Goal: Information Seeking & Learning: Learn about a topic

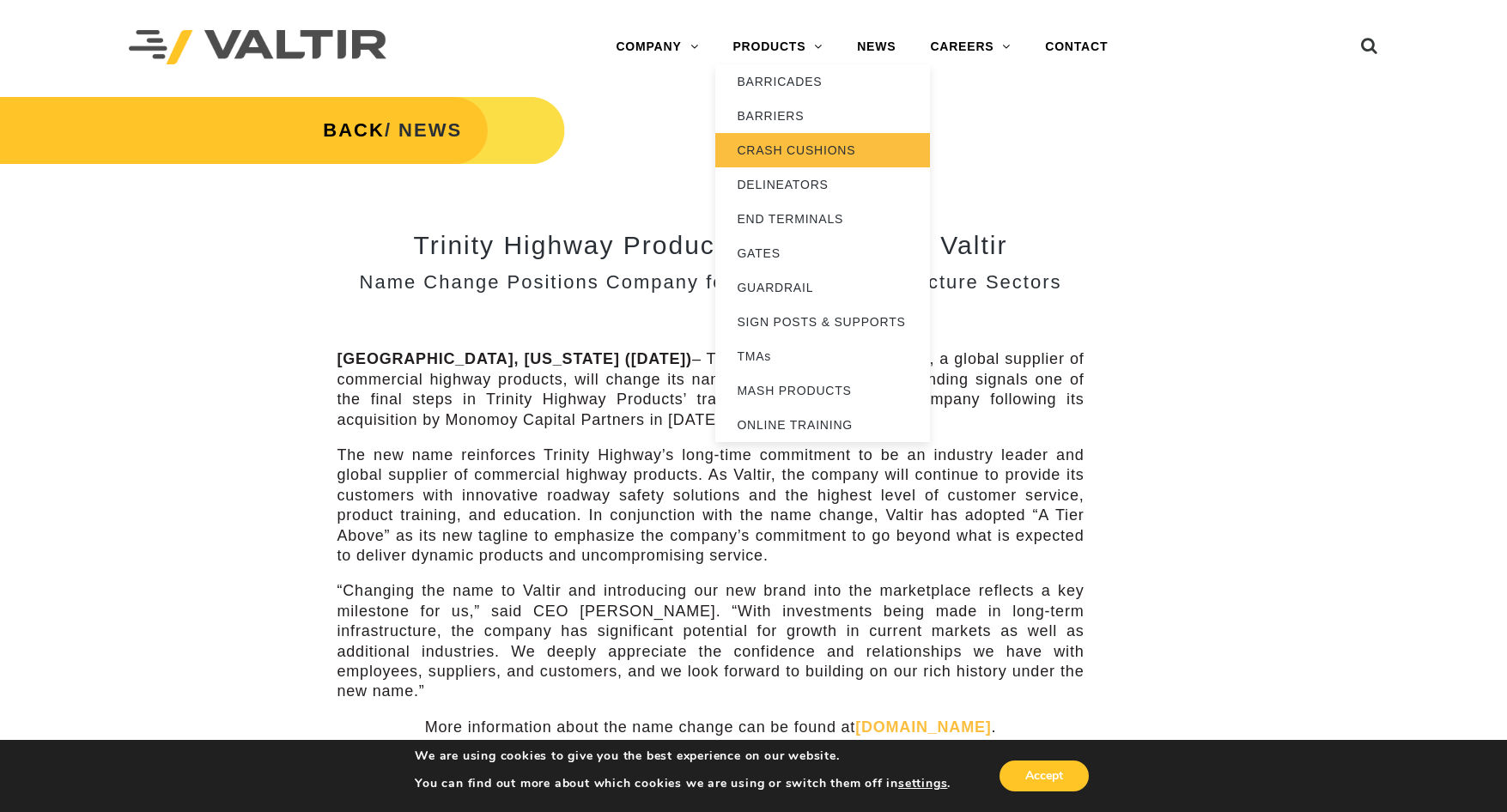
click at [803, 148] on link "CRASH CUSHIONS" at bounding box center [822, 149] width 214 height 34
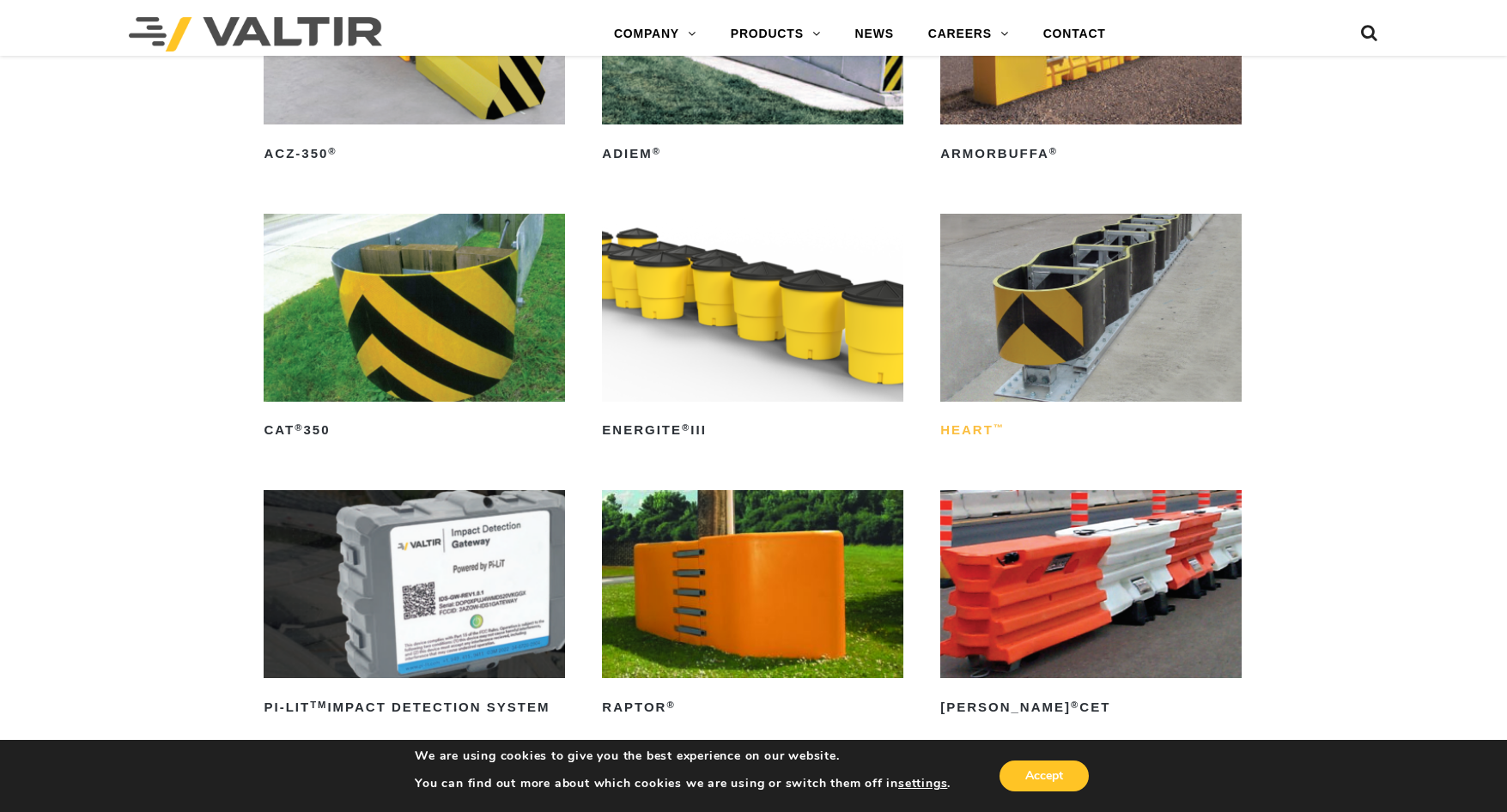
scroll to position [4549, 0]
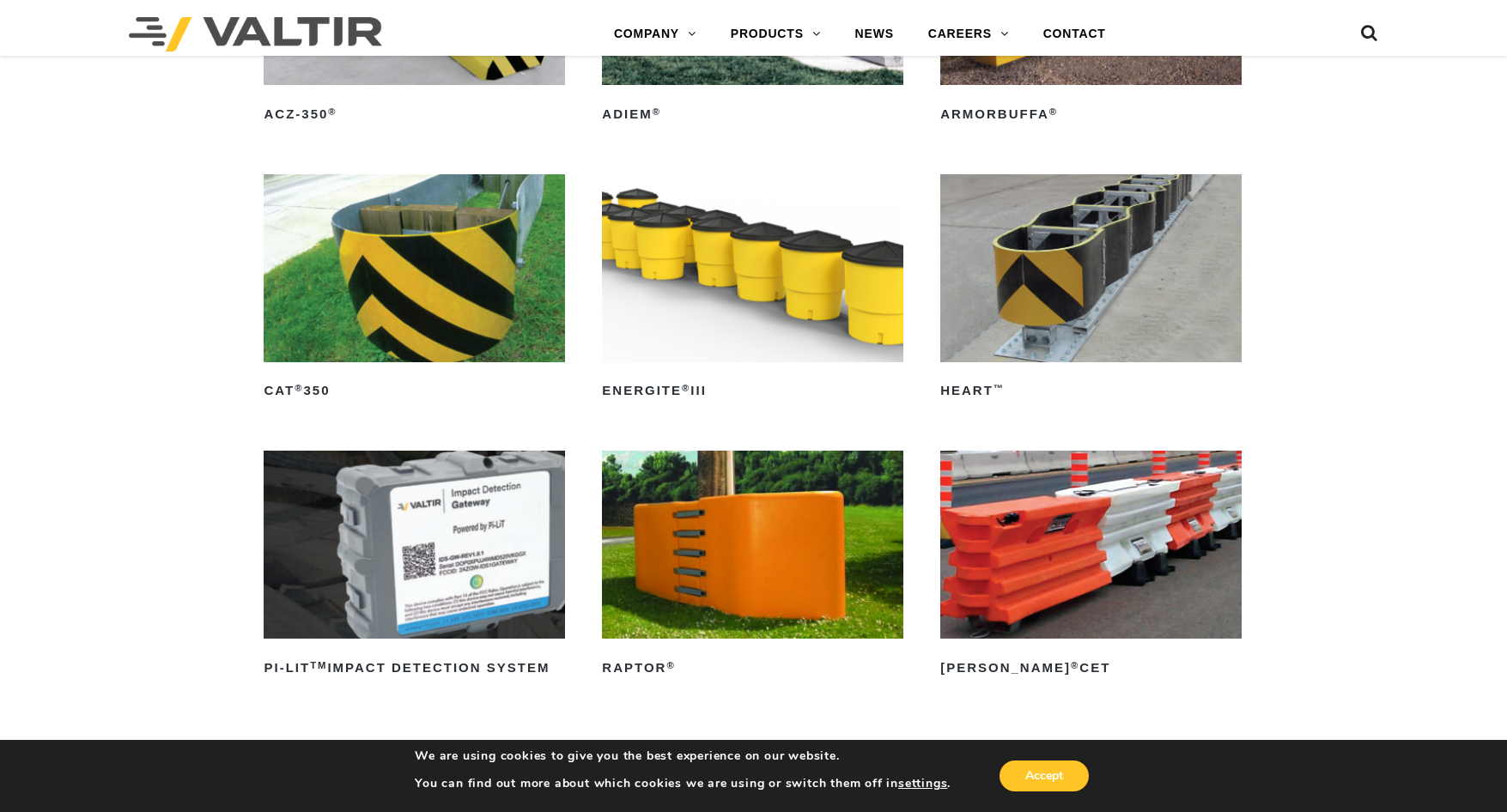
click at [977, 317] on img at bounding box center [1091, 268] width 302 height 188
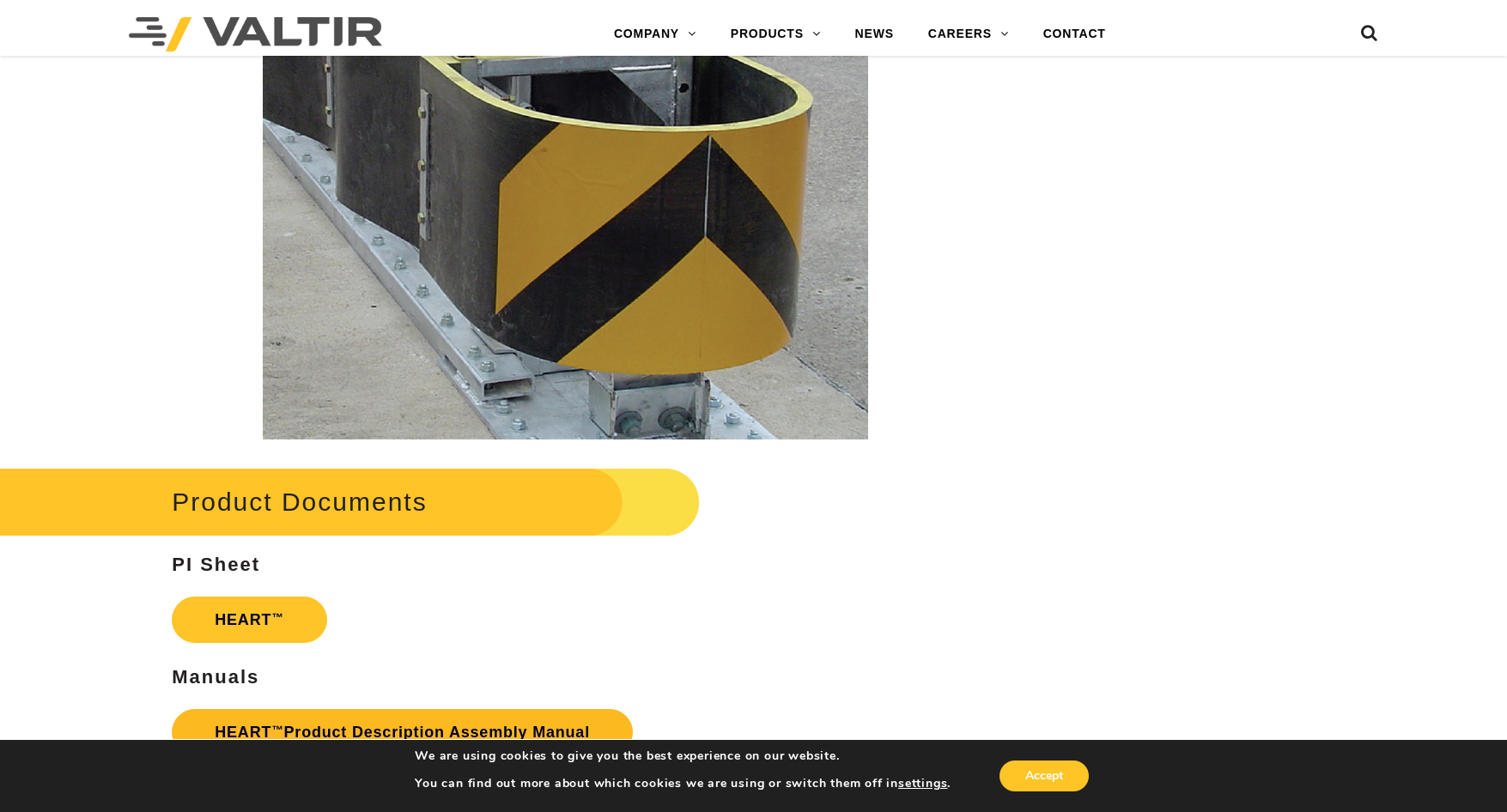
scroll to position [3004, 0]
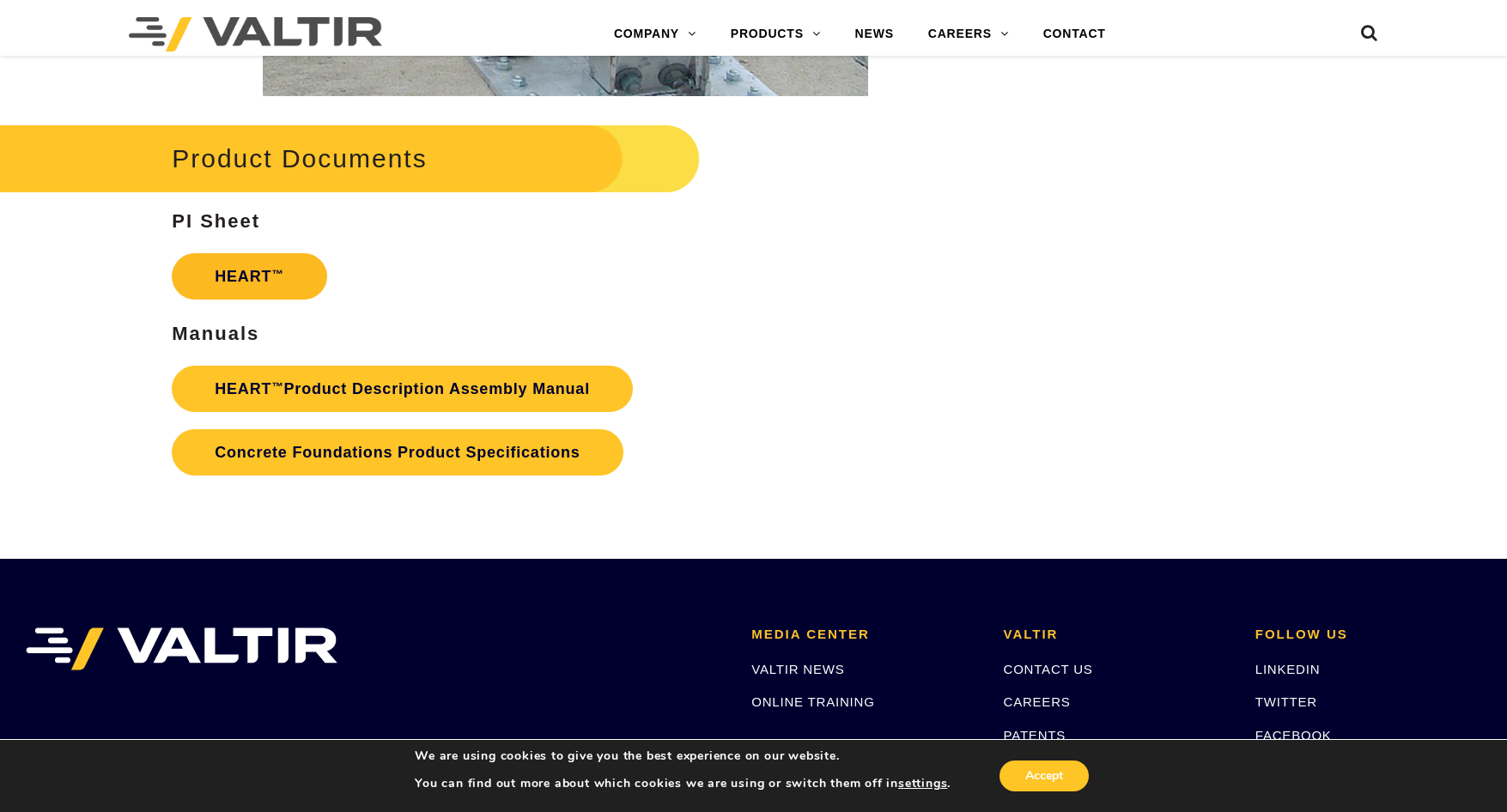
click at [295, 291] on link "HEART ™" at bounding box center [248, 276] width 155 height 47
